Goal: Transaction & Acquisition: Purchase product/service

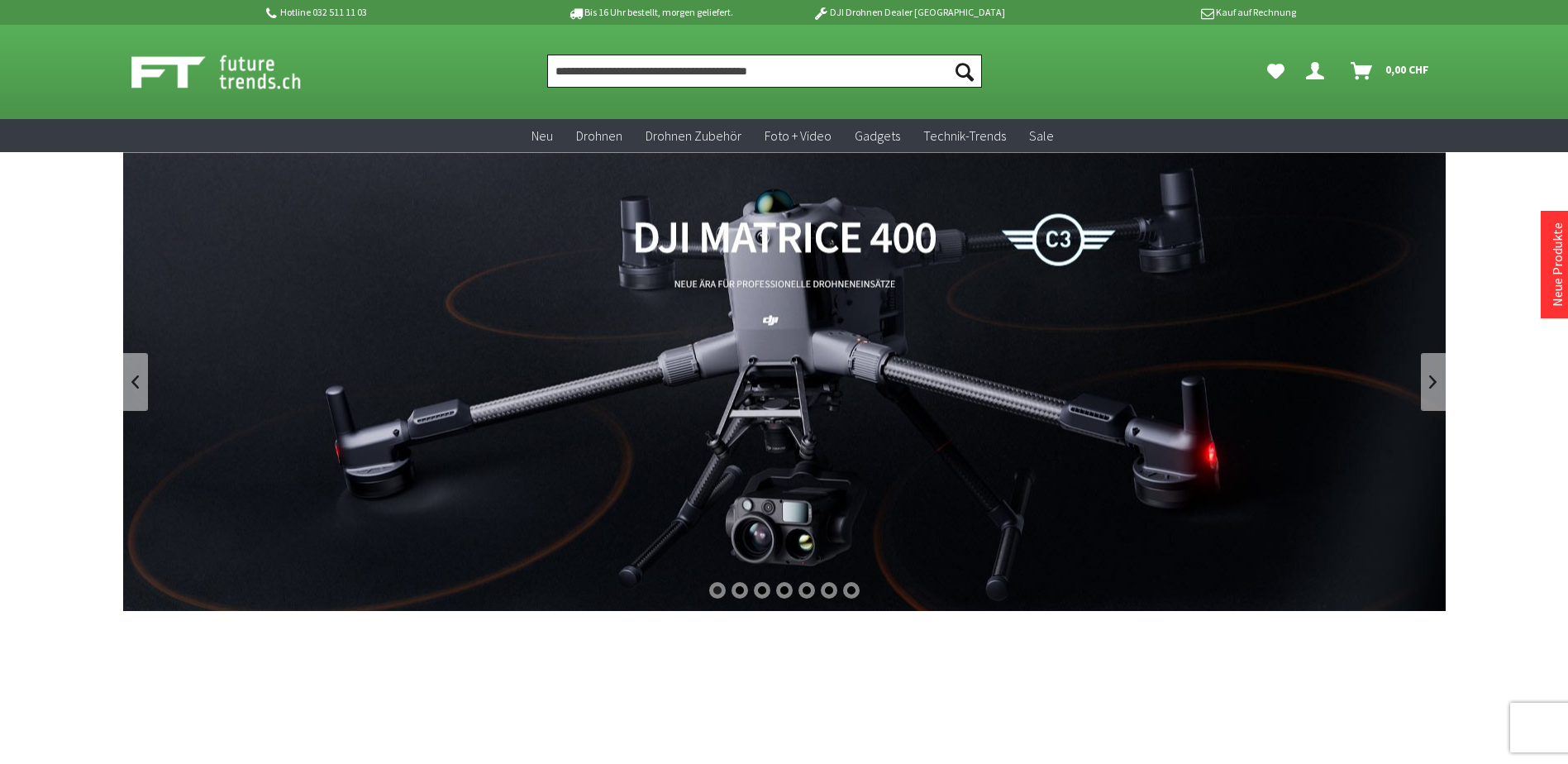
click at [617, 66] on input "Produkt, Marke, Kategorie, EAN, Artikelnummer…" at bounding box center [765, 71] width 435 height 33
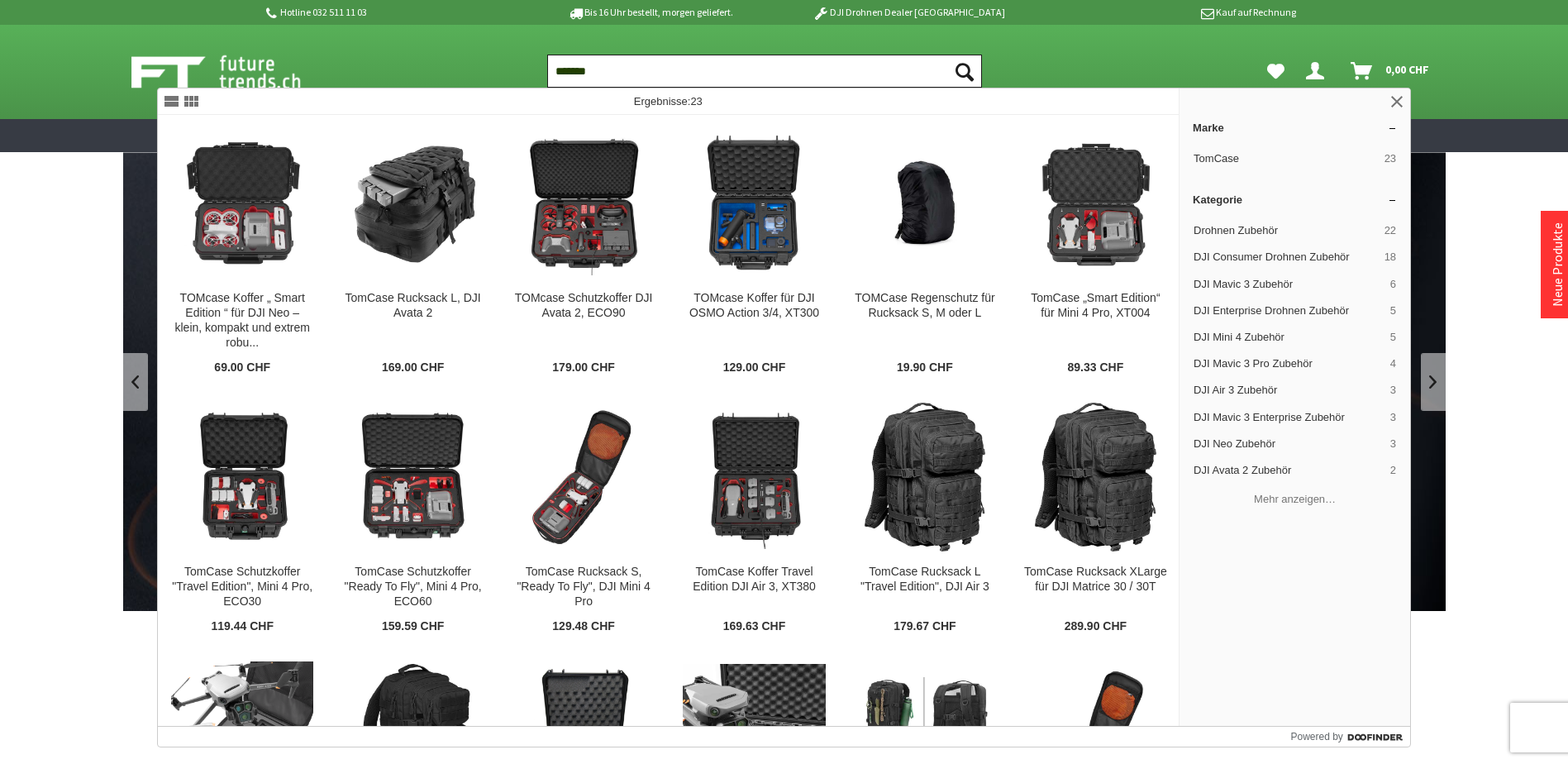
type input "*******"
click at [948, 55] on button "Suchen" at bounding box center [965, 71] width 35 height 33
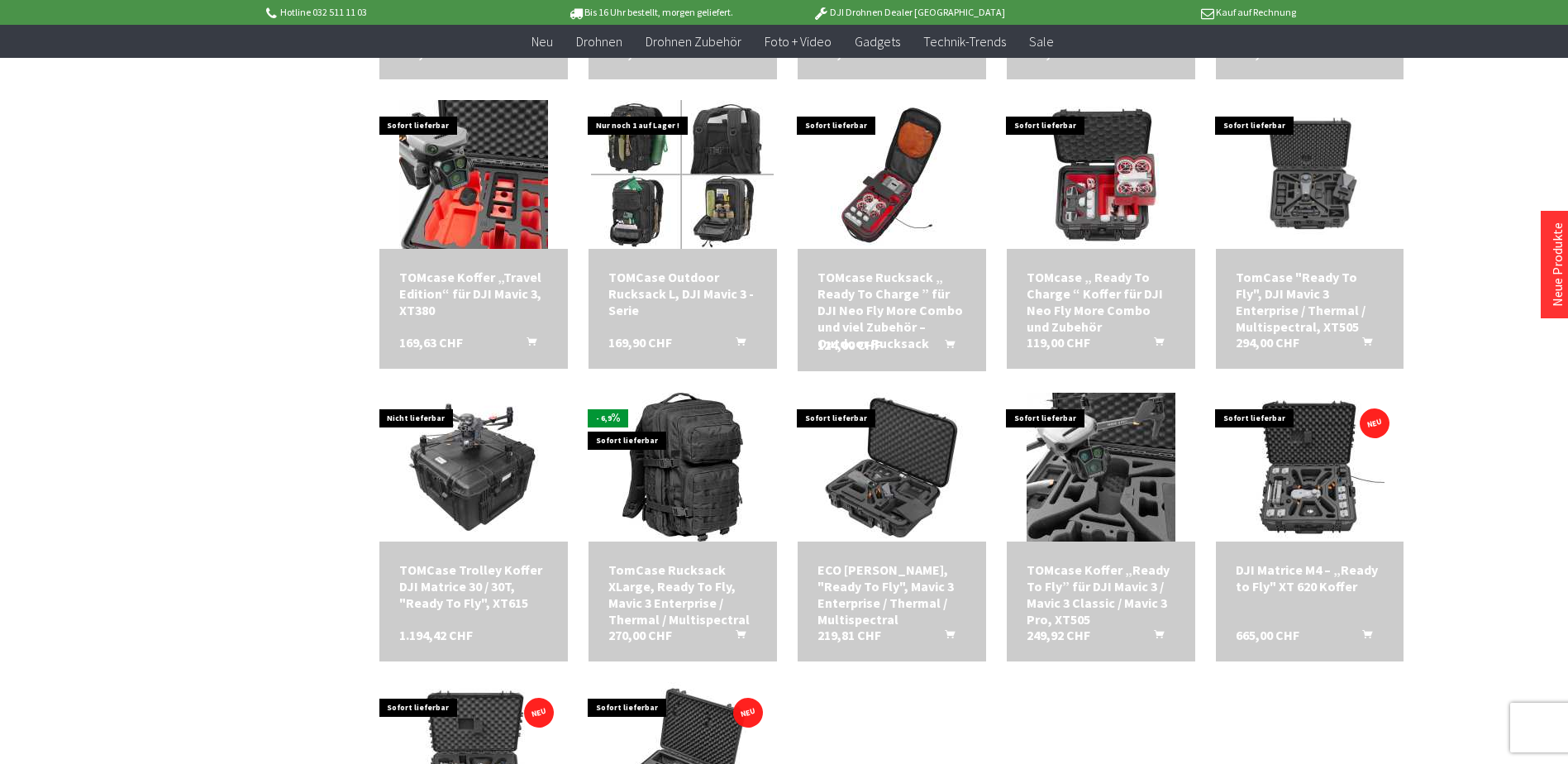
scroll to position [1075, 0]
